Goal: Task Accomplishment & Management: Manage account settings

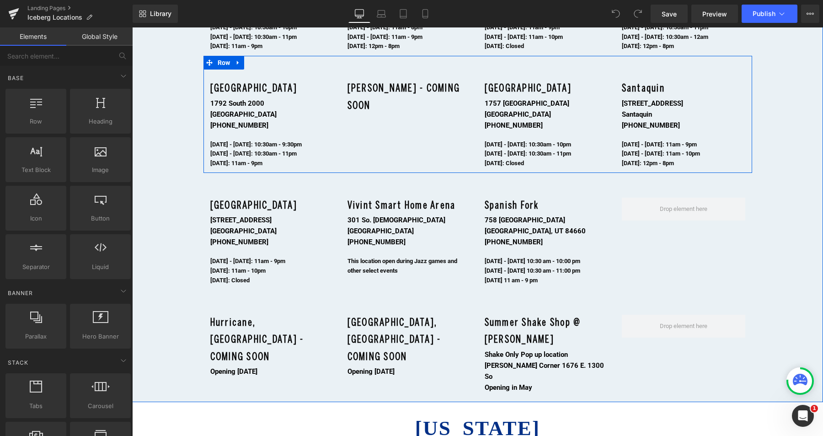
scroll to position [732, 0]
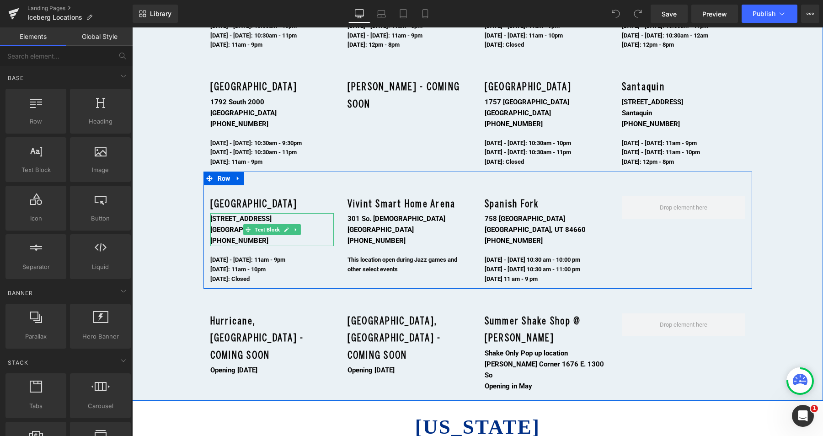
click at [249, 239] on b "[PHONE_NUMBER]" at bounding box center [239, 240] width 58 height 8
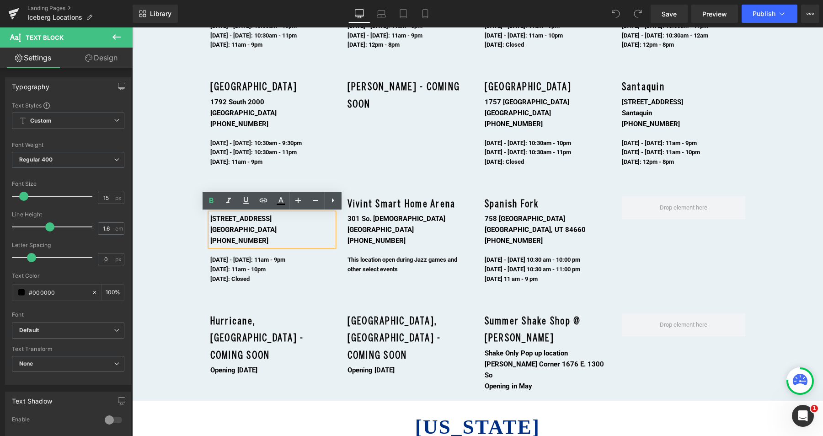
drag, startPoint x: 258, startPoint y: 239, endPoint x: 209, endPoint y: 239, distance: 48.9
click at [210, 239] on div "[STREET_ADDRESS] [PHONE_NUMBER]" at bounding box center [271, 229] width 123 height 33
drag, startPoint x: 257, startPoint y: 239, endPoint x: 210, endPoint y: 240, distance: 47.1
click at [210, 240] on b "[PHONE_NUMBER]" at bounding box center [239, 240] width 58 height 8
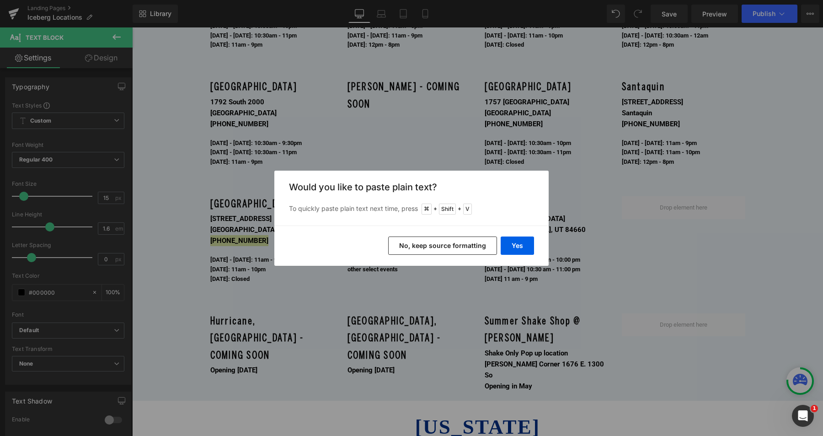
click at [439, 246] on button "No, keep source formatting" at bounding box center [442, 245] width 109 height 18
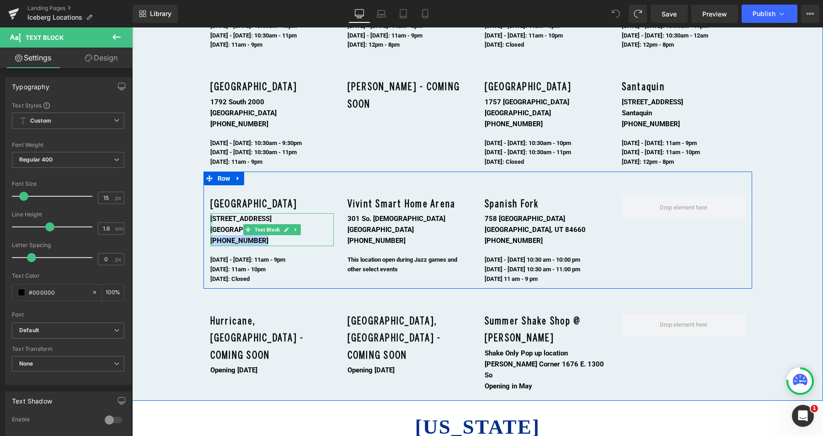
drag, startPoint x: 261, startPoint y: 242, endPoint x: 211, endPoint y: 241, distance: 49.9
click at [211, 241] on div "[STREET_ADDRESS] [PHONE_NUMBER] Text Block" at bounding box center [271, 229] width 123 height 33
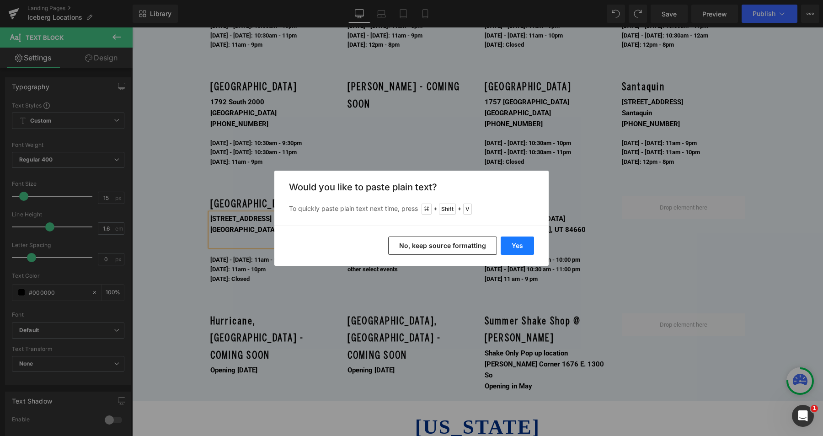
drag, startPoint x: 512, startPoint y: 248, endPoint x: 379, endPoint y: 220, distance: 136.0
click at [512, 248] on button "Yes" at bounding box center [517, 245] width 33 height 18
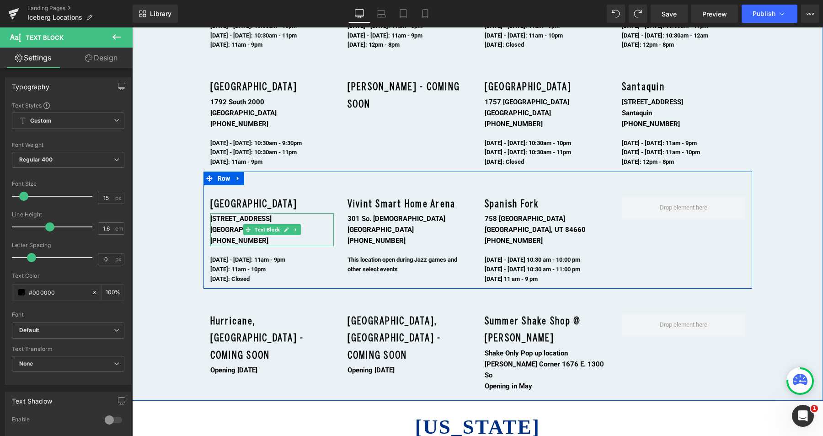
click at [220, 240] on b "[PHONE_NUMBER]" at bounding box center [239, 240] width 58 height 8
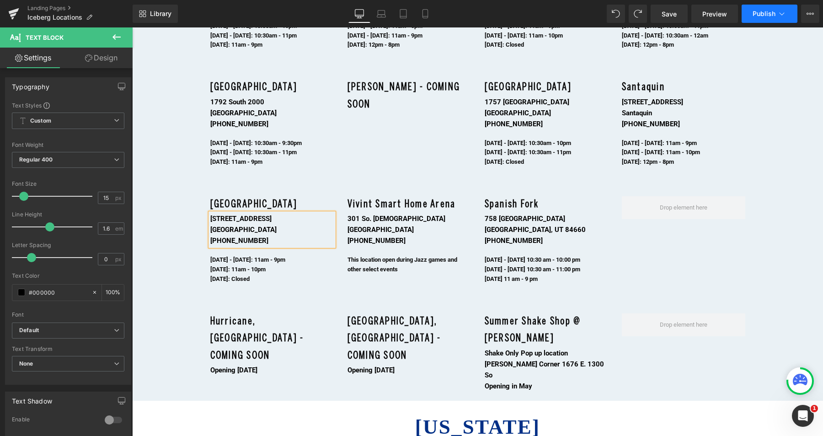
click at [757, 14] on span "Publish" at bounding box center [764, 13] width 23 height 7
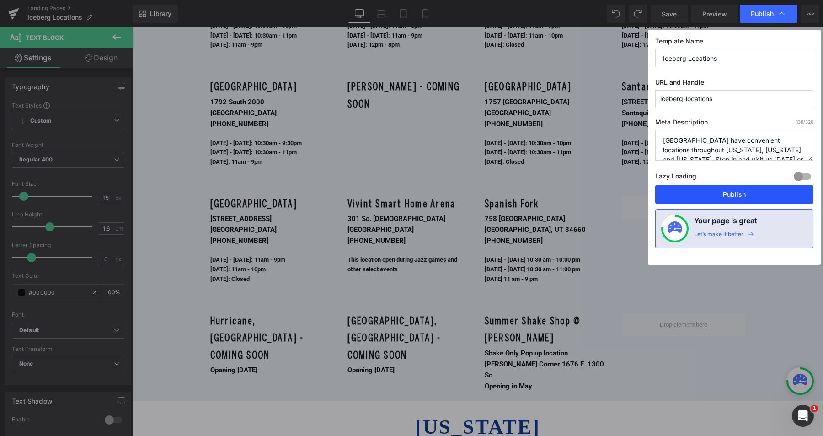
click at [734, 196] on button "Publish" at bounding box center [734, 194] width 158 height 18
